Goal: Task Accomplishment & Management: Use online tool/utility

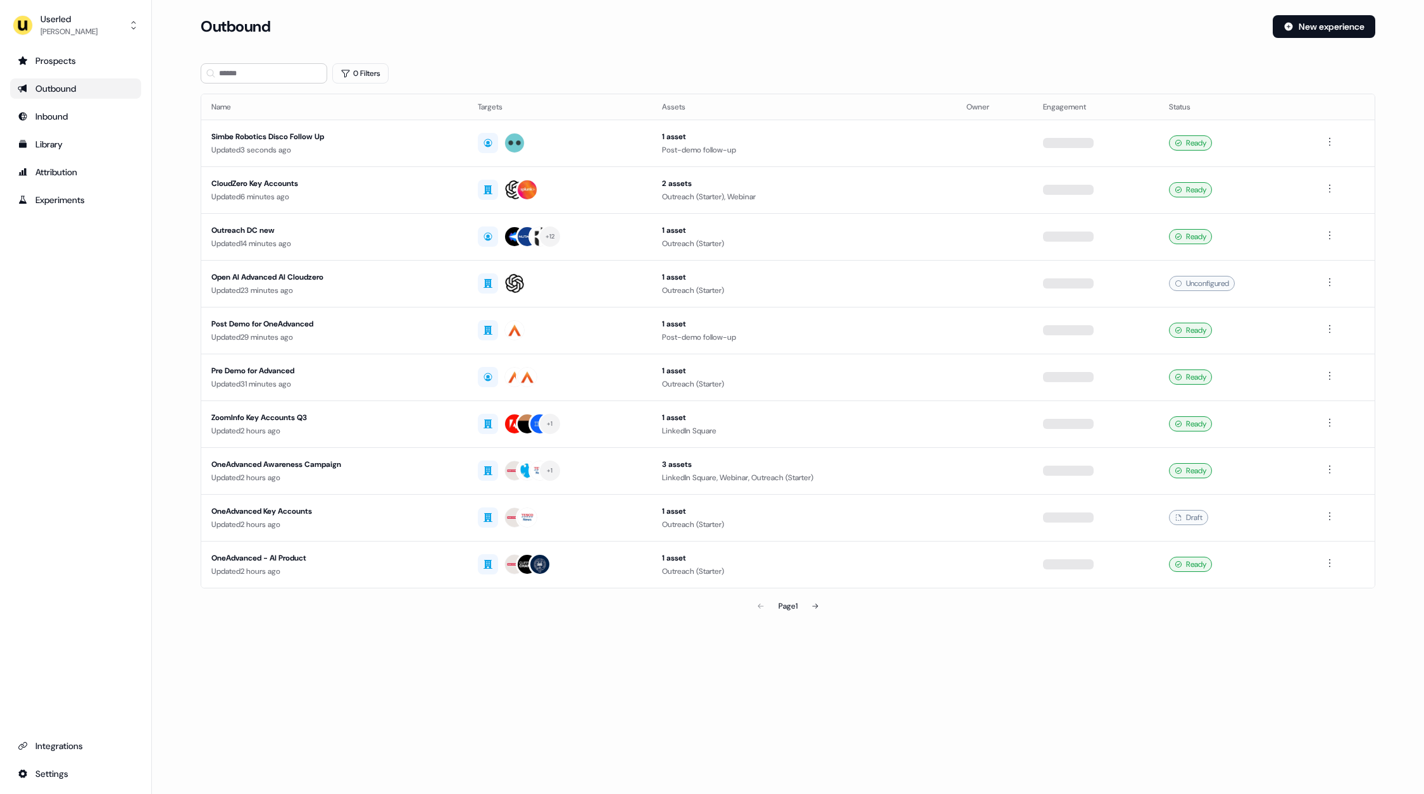
click at [51, 44] on div "Userled [PERSON_NAME] Prospects Outbound Inbound Library Attribution Experiment…" at bounding box center [76, 397] width 152 height 794
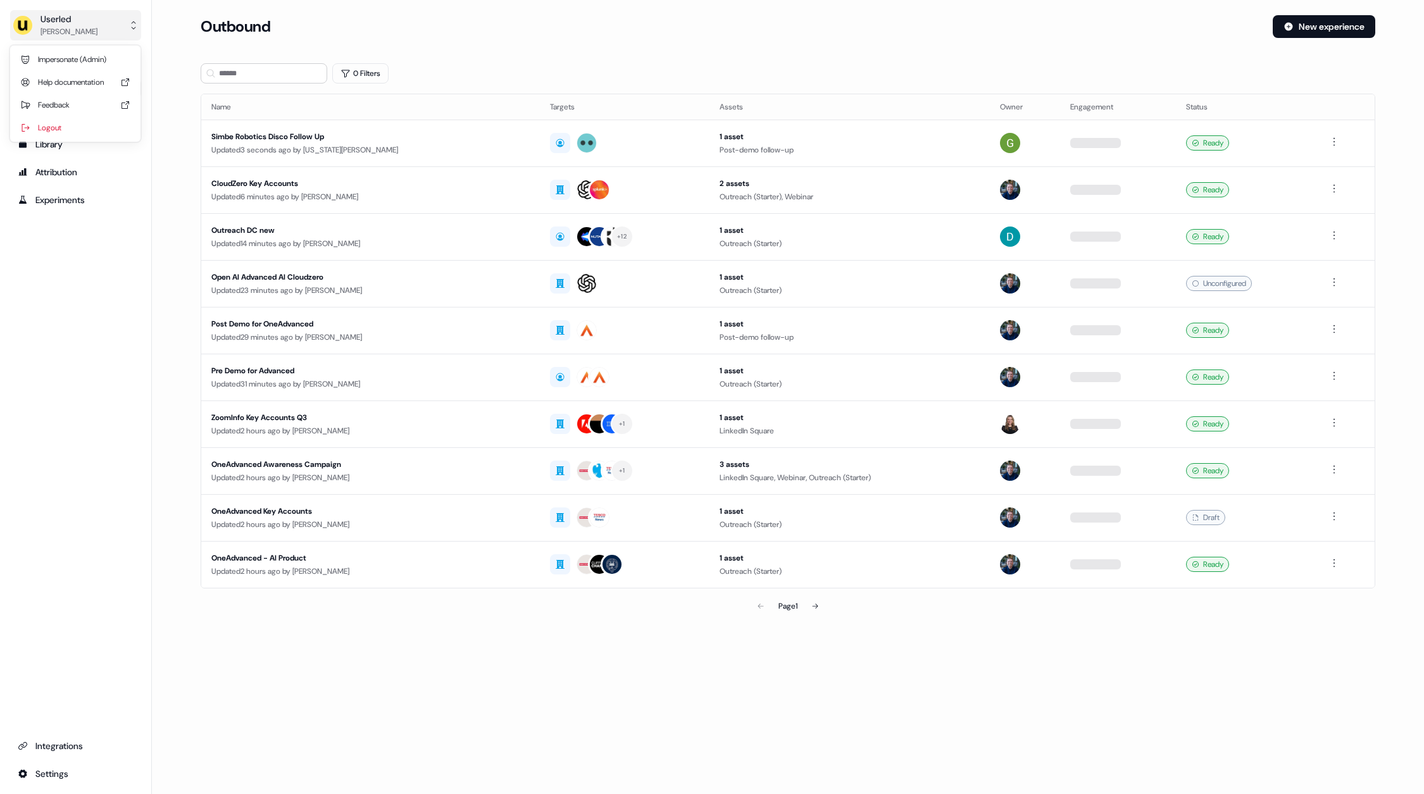
click at [59, 26] on div "[PERSON_NAME]" at bounding box center [68, 31] width 57 height 13
click at [84, 73] on div "Help documentation" at bounding box center [75, 82] width 120 height 23
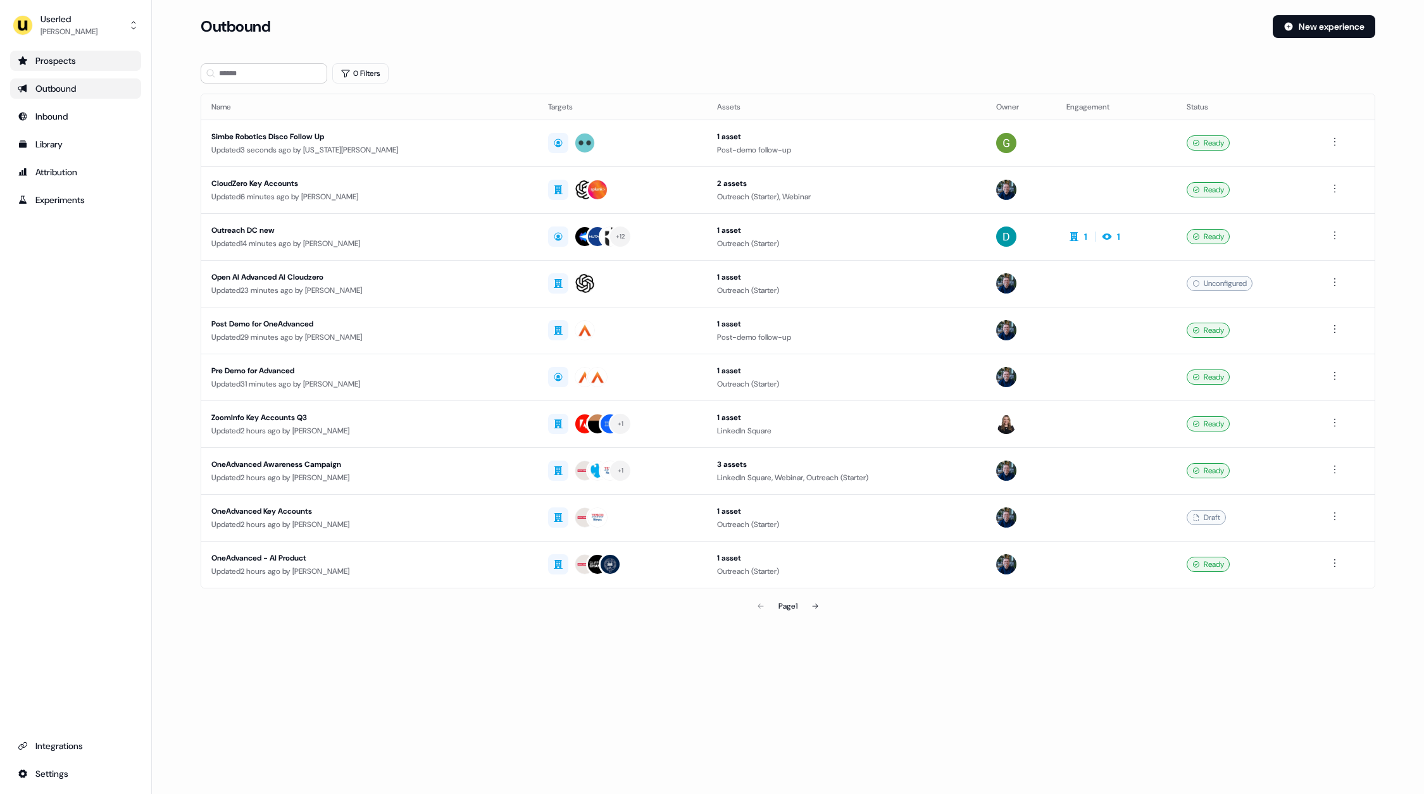
click at [83, 56] on div "Prospects" at bounding box center [76, 60] width 116 height 13
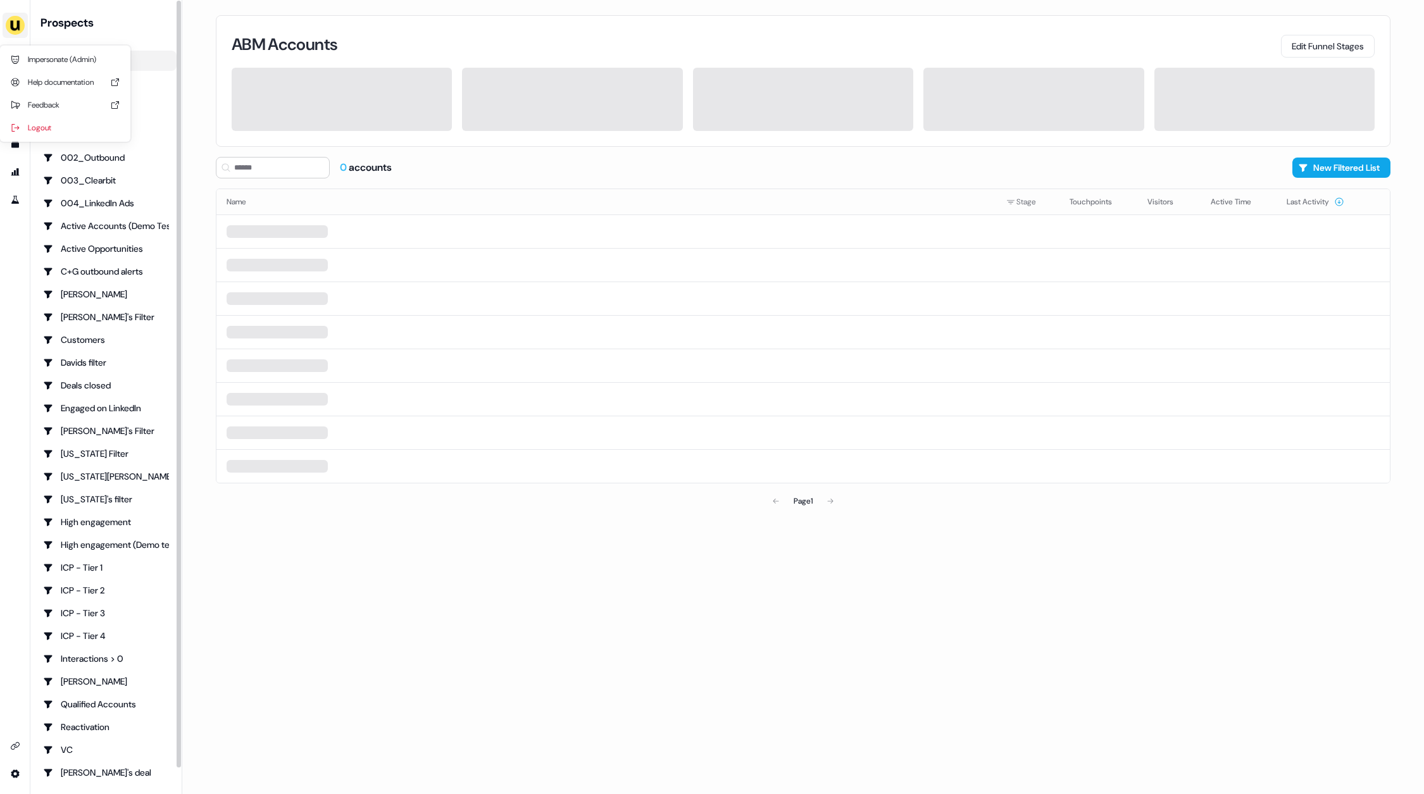
click at [9, 14] on button "side nav menu" at bounding box center [15, 25] width 25 height 25
click at [80, 48] on div "Impersonate (Admin)" at bounding box center [65, 59] width 120 height 23
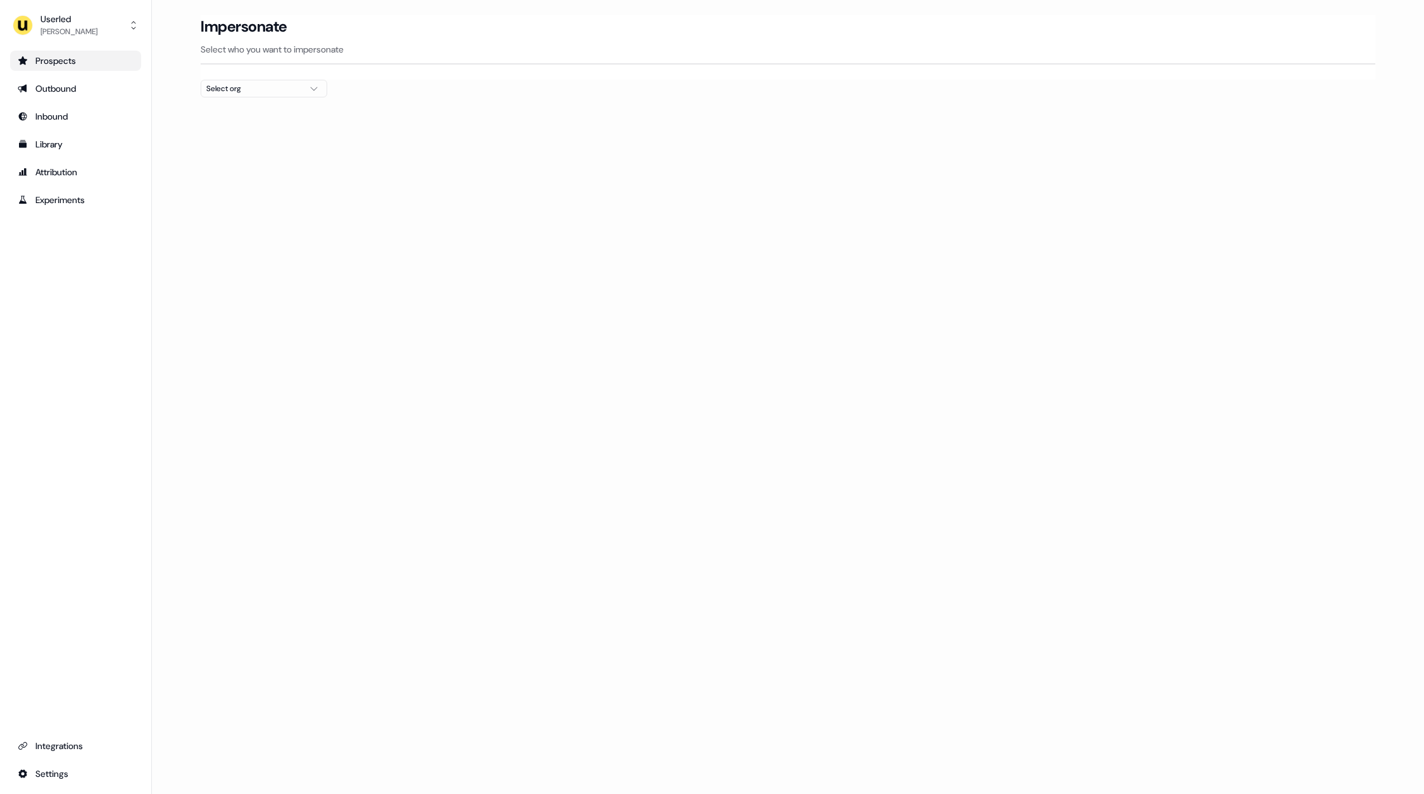
click at [252, 93] on div "Select org" at bounding box center [253, 88] width 95 height 13
type input "*****"
click at [271, 130] on div "Kpler" at bounding box center [263, 134] width 125 height 20
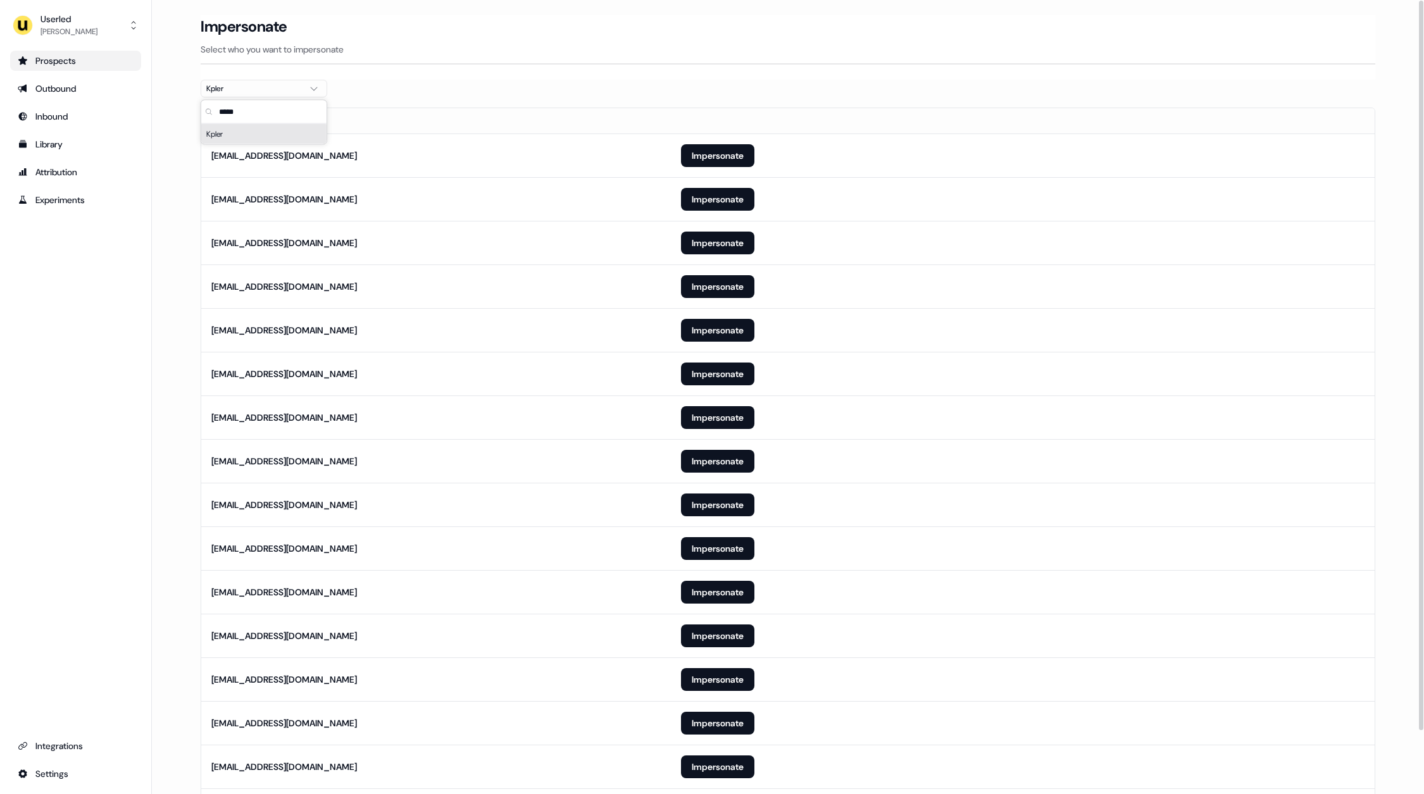
click at [229, 128] on div "Kpler" at bounding box center [263, 134] width 125 height 20
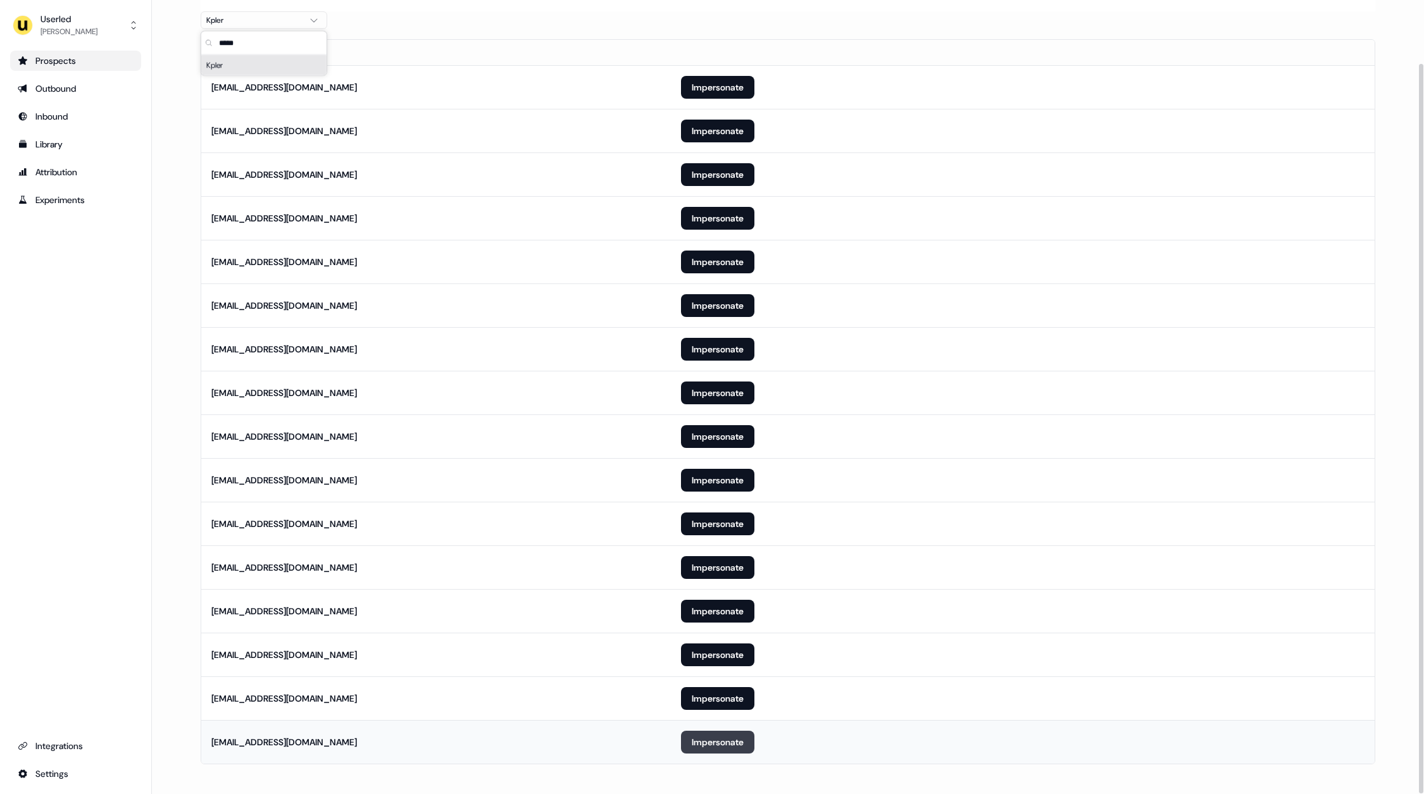
click at [696, 737] on button "Impersonate" at bounding box center [717, 742] width 73 height 23
